Goal: Information Seeking & Learning: Find specific page/section

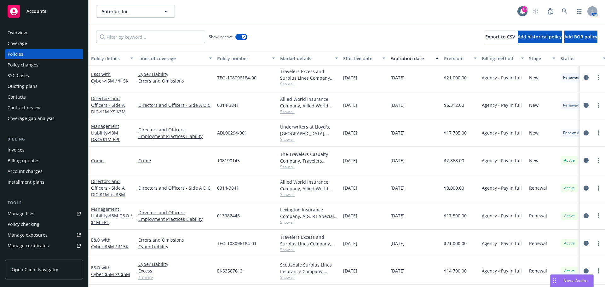
scroll to position [55, 0]
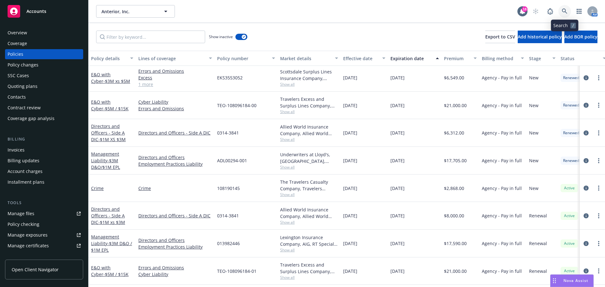
click at [566, 9] on icon at bounding box center [565, 12] width 6 height 6
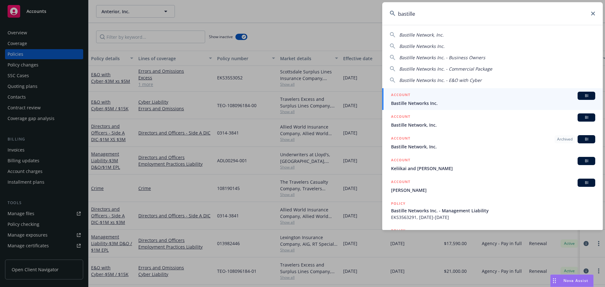
type input "bastille"
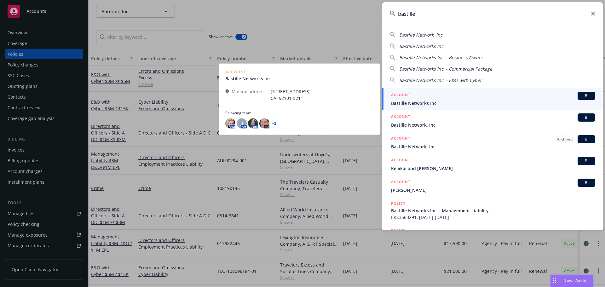
click at [461, 100] on div "ACCOUNT BI" at bounding box center [493, 96] width 204 height 8
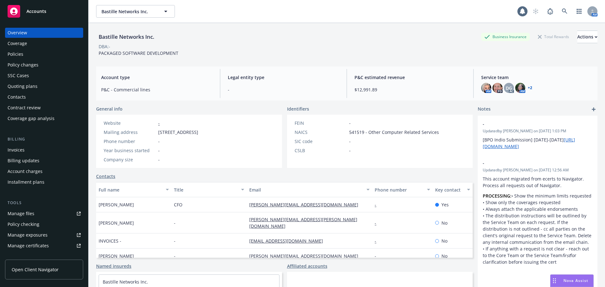
click at [65, 51] on div "Policies" at bounding box center [44, 54] width 73 height 10
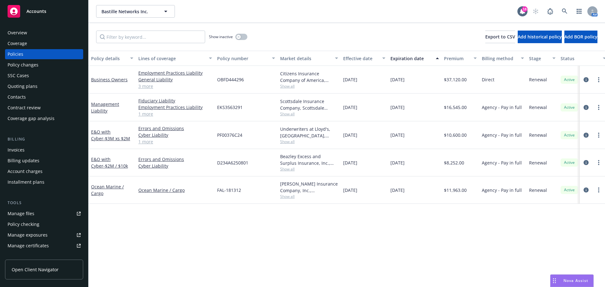
click at [51, 32] on div "Overview" at bounding box center [44, 33] width 73 height 10
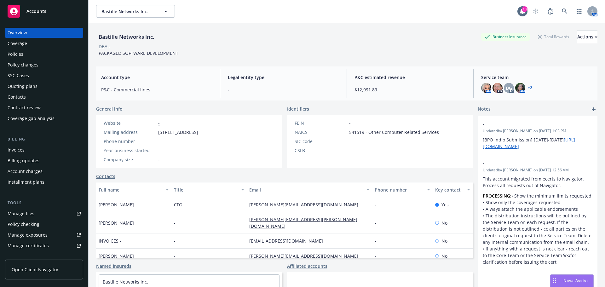
click at [63, 59] on div "Policies" at bounding box center [44, 54] width 73 height 10
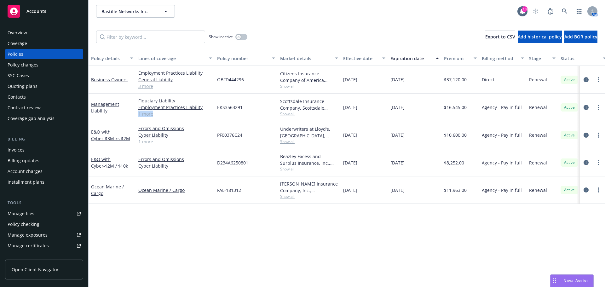
click at [180, 119] on div "Fiduciary Liability Employment Practices Liability Directors and Officers 1 more" at bounding box center [175, 108] width 79 height 28
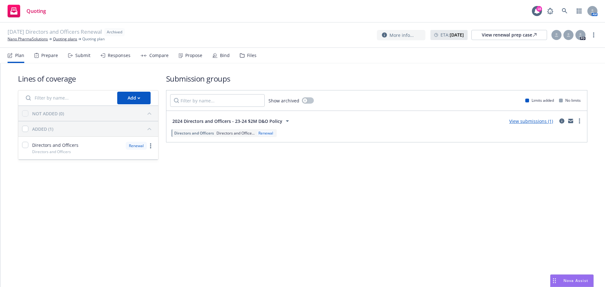
click at [253, 59] on div "Files" at bounding box center [248, 55] width 17 height 15
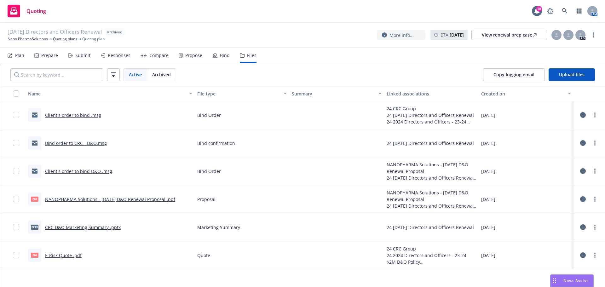
click at [115, 199] on link "NANOPHARMA Solutions - 9/15/2024 D&O Renewal Proposal .pdf" at bounding box center [110, 199] width 130 height 6
click at [84, 200] on link "NANOPHARMA Solutions - 9/15/2024 D&O Renewal Proposal .pdf" at bounding box center [110, 199] width 130 height 6
click at [565, 13] on icon at bounding box center [565, 11] width 6 height 6
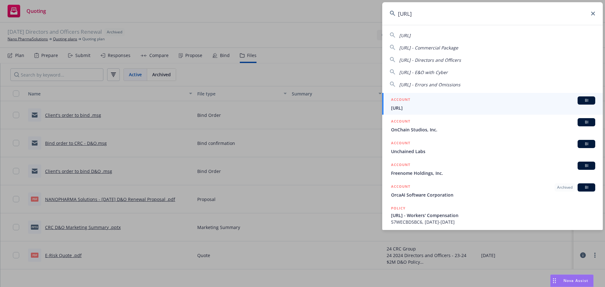
type input "onc.ai"
click at [455, 100] on div "ACCOUNT BI" at bounding box center [493, 100] width 204 height 8
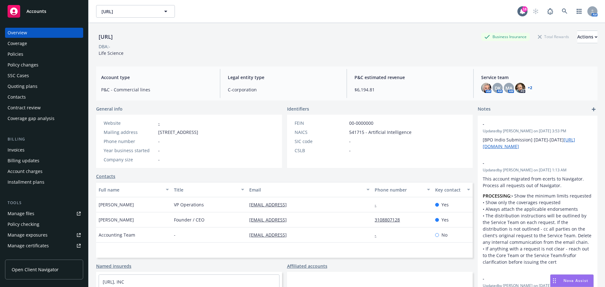
click at [48, 57] on div "Policies" at bounding box center [44, 54] width 73 height 10
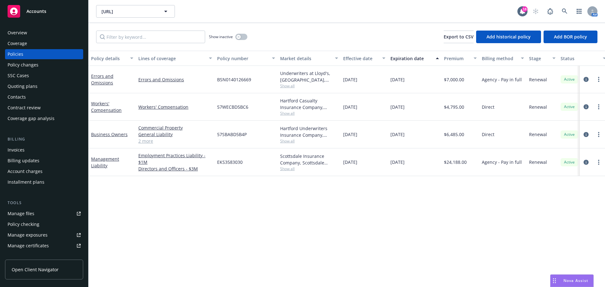
click at [61, 32] on div "Overview" at bounding box center [44, 33] width 73 height 10
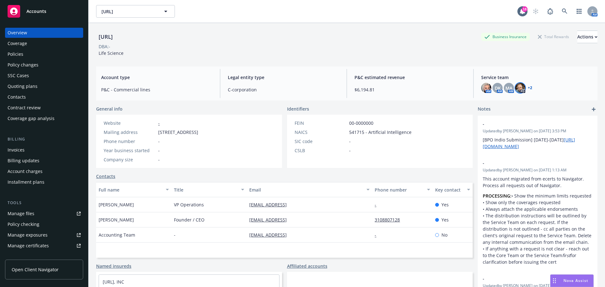
click at [517, 90] on img at bounding box center [520, 88] width 10 height 10
click at [38, 53] on div "Policies" at bounding box center [44, 54] width 73 height 10
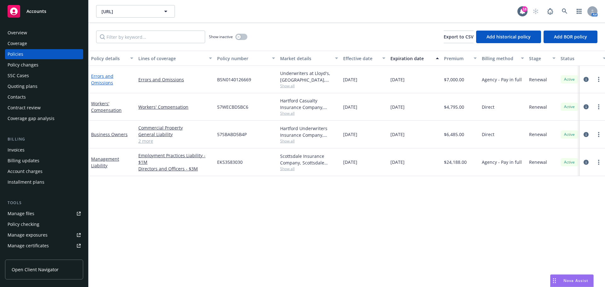
click at [111, 80] on link "Errors and Omissions" at bounding box center [102, 79] width 22 height 13
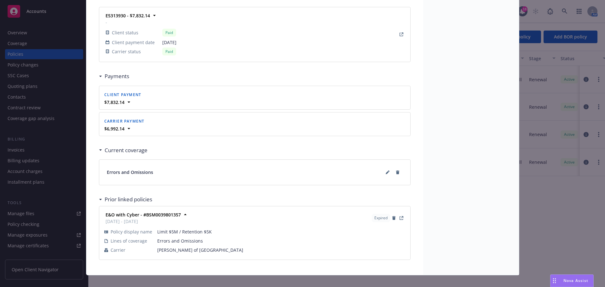
scroll to position [599, 0]
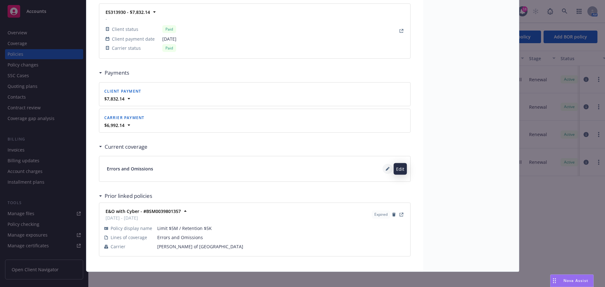
click at [383, 169] on button at bounding box center [388, 169] width 10 height 10
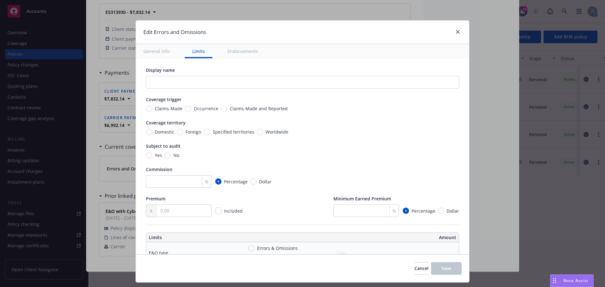
scroll to position [0, 0]
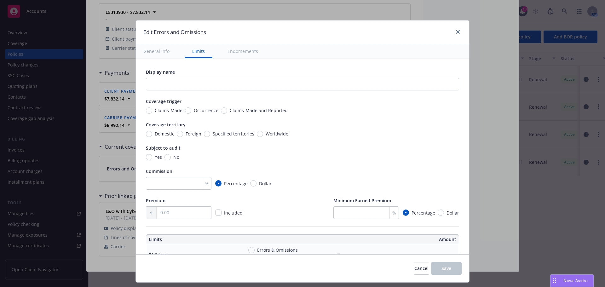
click at [453, 33] on div at bounding box center [457, 32] width 10 height 8
click at [457, 32] on icon "close" at bounding box center [458, 32] width 4 height 4
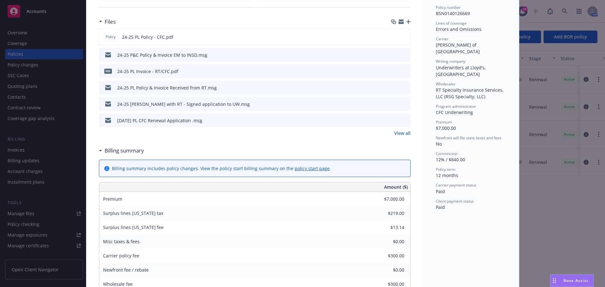
scroll to position [63, 0]
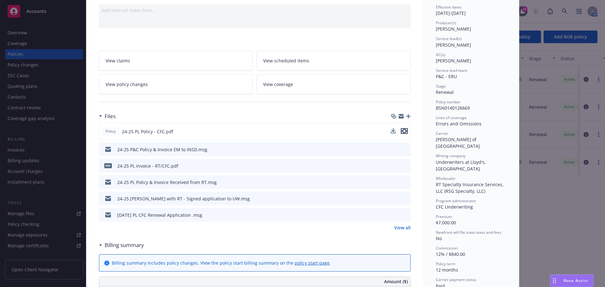
click at [402, 133] on icon "preview file" at bounding box center [405, 131] width 6 height 4
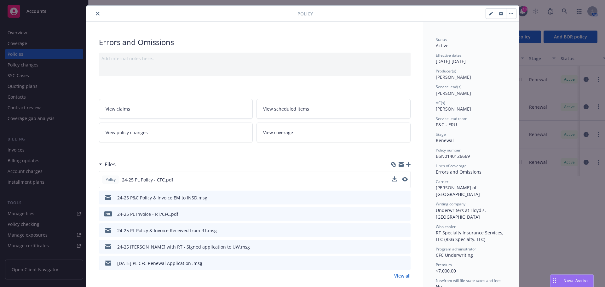
scroll to position [0, 0]
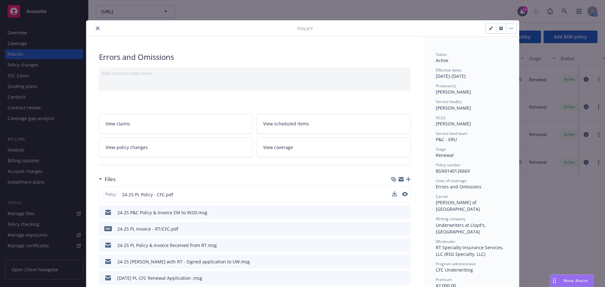
click at [92, 25] on div at bounding box center [193, 29] width 209 height 8
click at [94, 28] on button "close" at bounding box center [98, 29] width 8 height 8
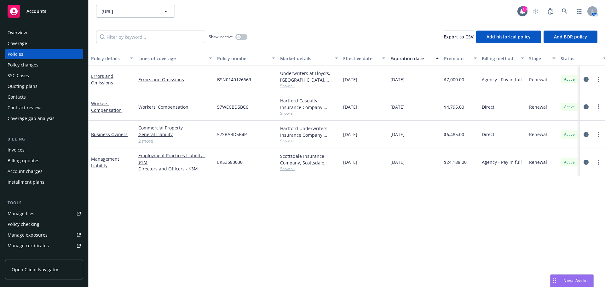
click at [39, 89] on div "Quoting plans" at bounding box center [44, 86] width 73 height 10
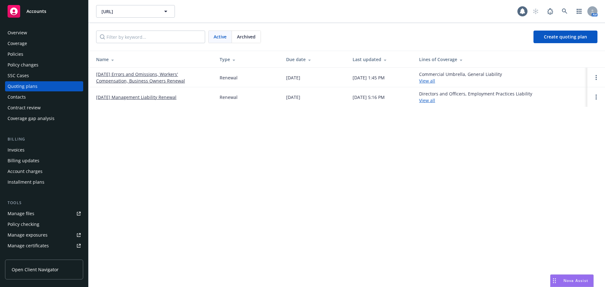
click at [125, 81] on link "10/24/25 Errors and Omissions, Workers' Compensation, Business Owners Renewal" at bounding box center [152, 77] width 113 height 13
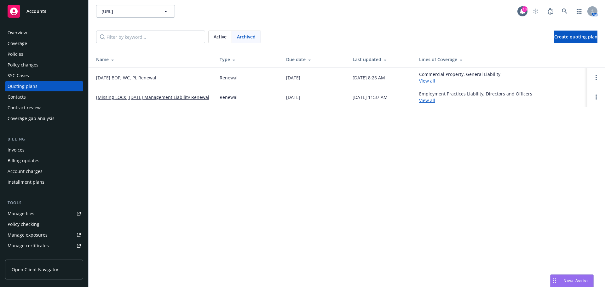
click at [149, 82] on td "10/24/24 BOP, WC, PL Renewal" at bounding box center [152, 78] width 126 height 20
click at [150, 79] on link "10/24/24 BOP, WC, PL Renewal" at bounding box center [126, 77] width 60 height 7
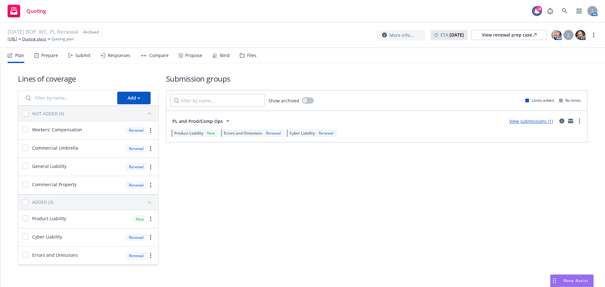
click at [251, 55] on div "Files" at bounding box center [251, 55] width 9 height 5
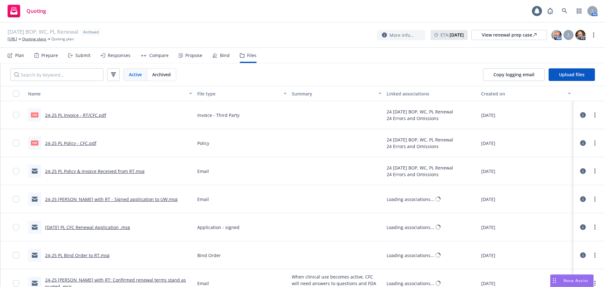
scroll to position [32, 0]
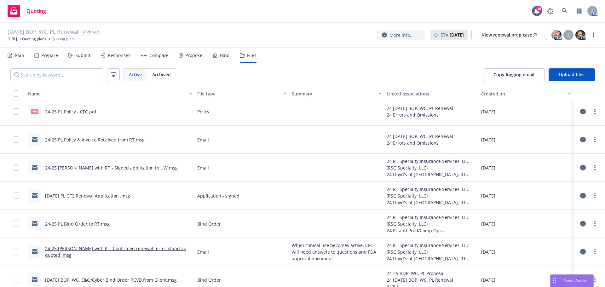
click at [107, 168] on link "24-25 [PERSON_NAME] with RT - Signed application to UW.msg" at bounding box center [111, 168] width 133 height 6
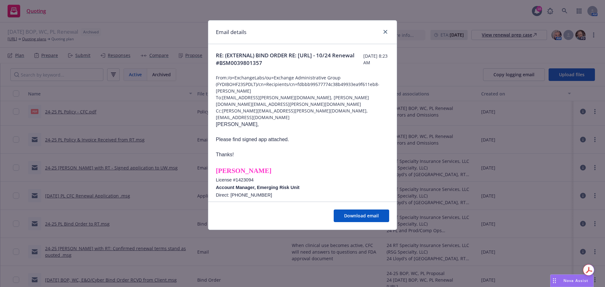
click at [382, 34] on div at bounding box center [384, 32] width 10 height 8
click at [386, 31] on icon "close" at bounding box center [386, 32] width 4 height 4
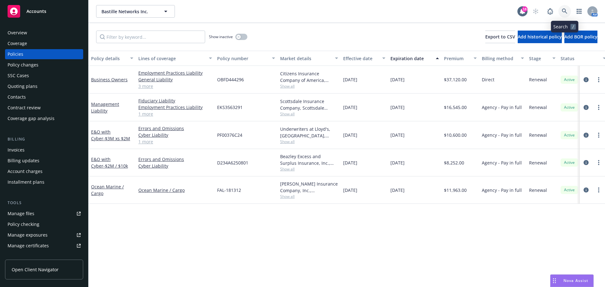
click at [564, 8] on link at bounding box center [565, 11] width 13 height 13
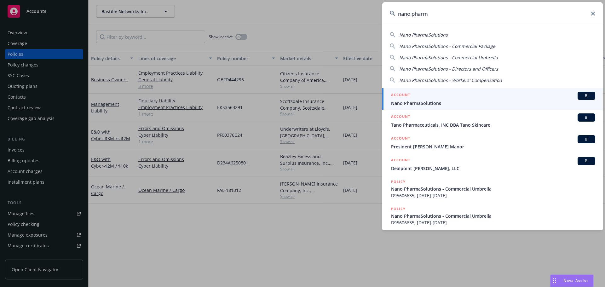
type input "nano pharm"
click at [418, 109] on link "ACCOUNT BI Nano PharmaSolutions" at bounding box center [492, 99] width 221 height 22
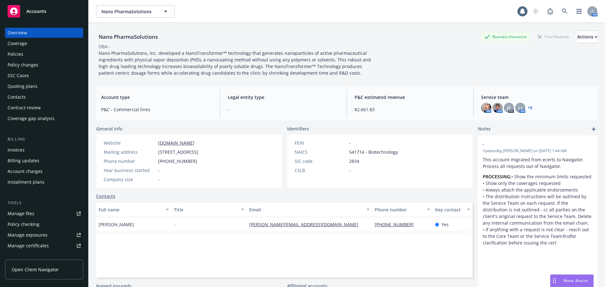
click at [45, 55] on div "Policies" at bounding box center [44, 54] width 73 height 10
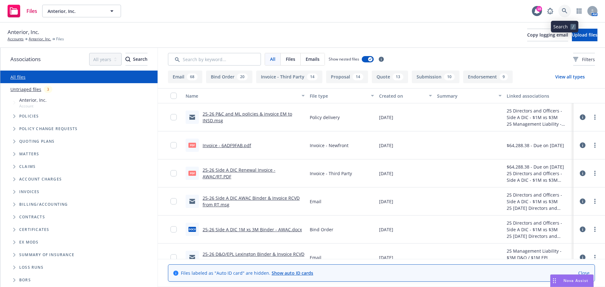
click at [568, 13] on link at bounding box center [565, 11] width 13 height 13
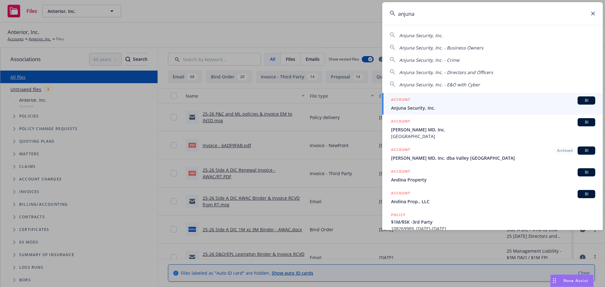
type input "anjuna"
click at [472, 103] on div "ACCOUNT BI" at bounding box center [493, 100] width 204 height 8
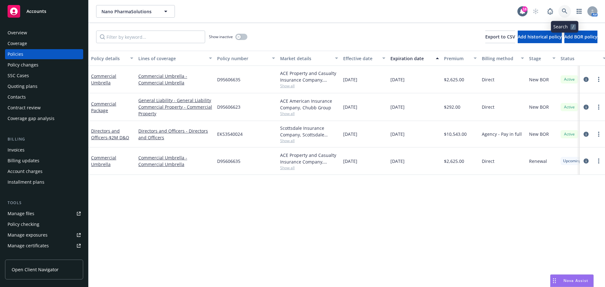
drag, startPoint x: 0, startPoint y: 0, endPoint x: 572, endPoint y: 2, distance: 572.1
click at [569, 6] on span at bounding box center [565, 11] width 13 height 13
click at [567, 13] on icon at bounding box center [565, 12] width 6 height 6
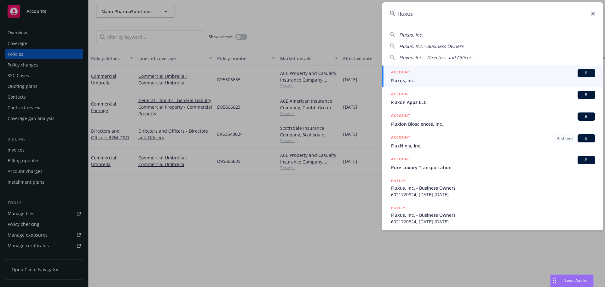
type input "fluxus"
click at [467, 72] on div "ACCOUNT BI" at bounding box center [493, 73] width 204 height 8
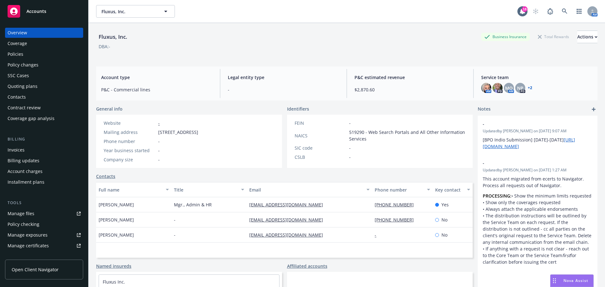
click at [51, 55] on div "Policies" at bounding box center [44, 54] width 73 height 10
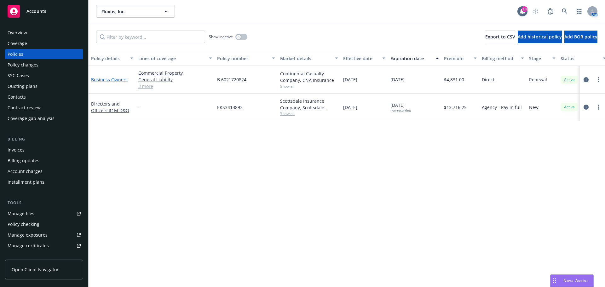
click at [103, 78] on link "Business Owners" at bounding box center [109, 80] width 37 height 6
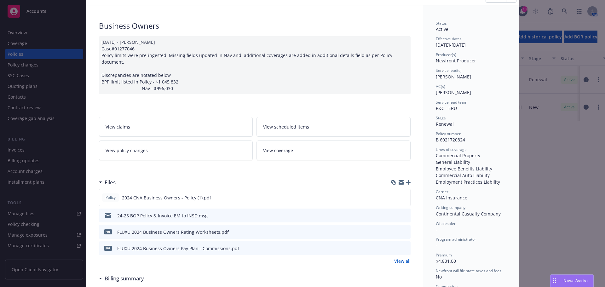
scroll to position [32, 0]
click at [402, 195] on icon "preview file" at bounding box center [405, 197] width 6 height 4
